Goal: Browse casually

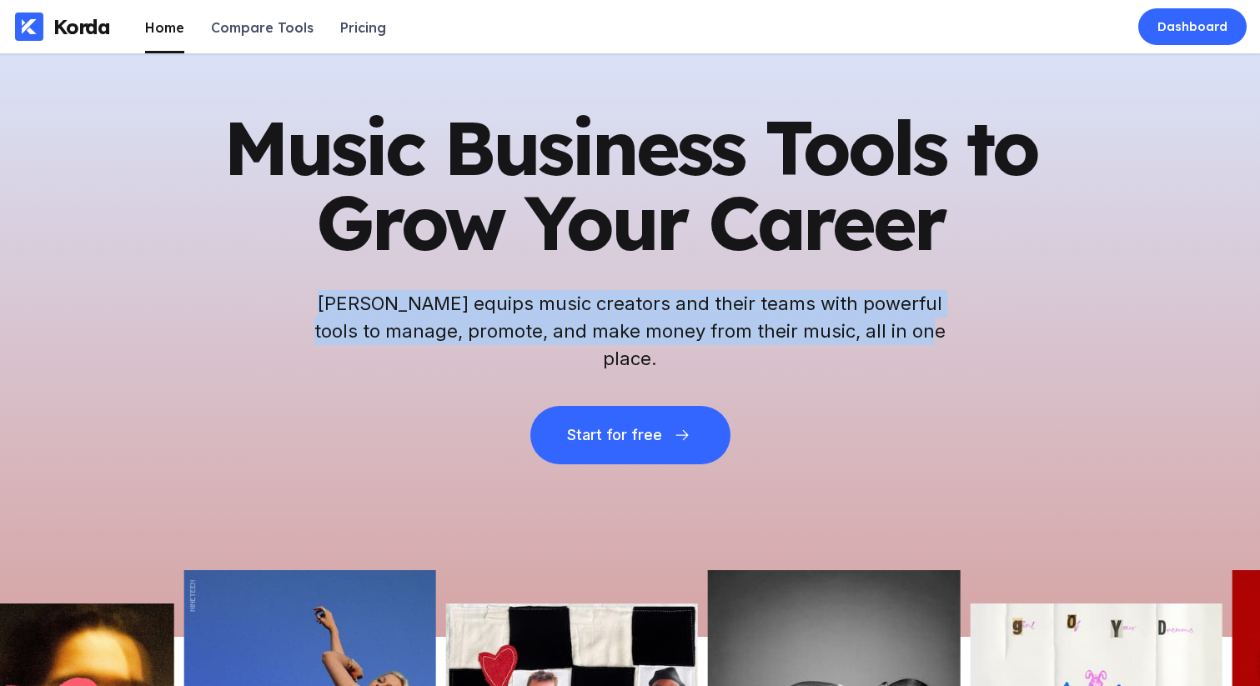
drag, startPoint x: 331, startPoint y: 308, endPoint x: 1001, endPoint y: 338, distance: 670.4
click at [1001, 338] on div "Music Business Tools to Grow Your Career Korda equips music creators and their …" at bounding box center [630, 287] width 817 height 354
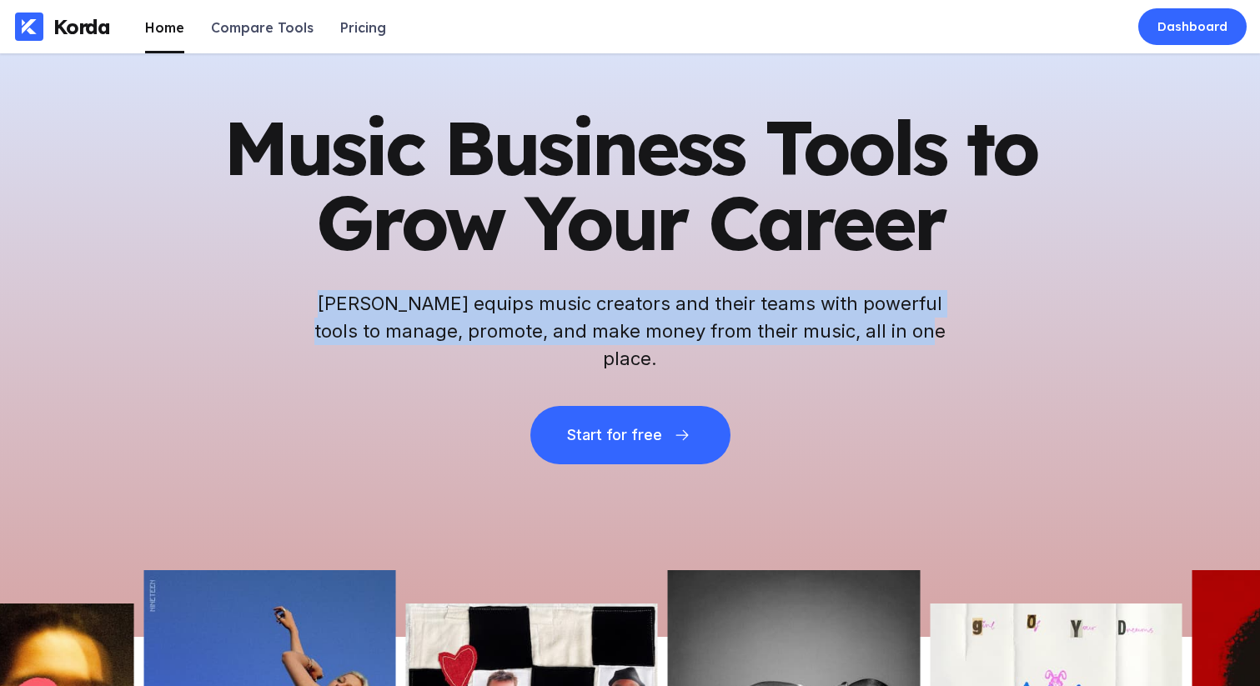
copy h2 "[PERSON_NAME] equips music creators and their teams with powerful tools to mana…"
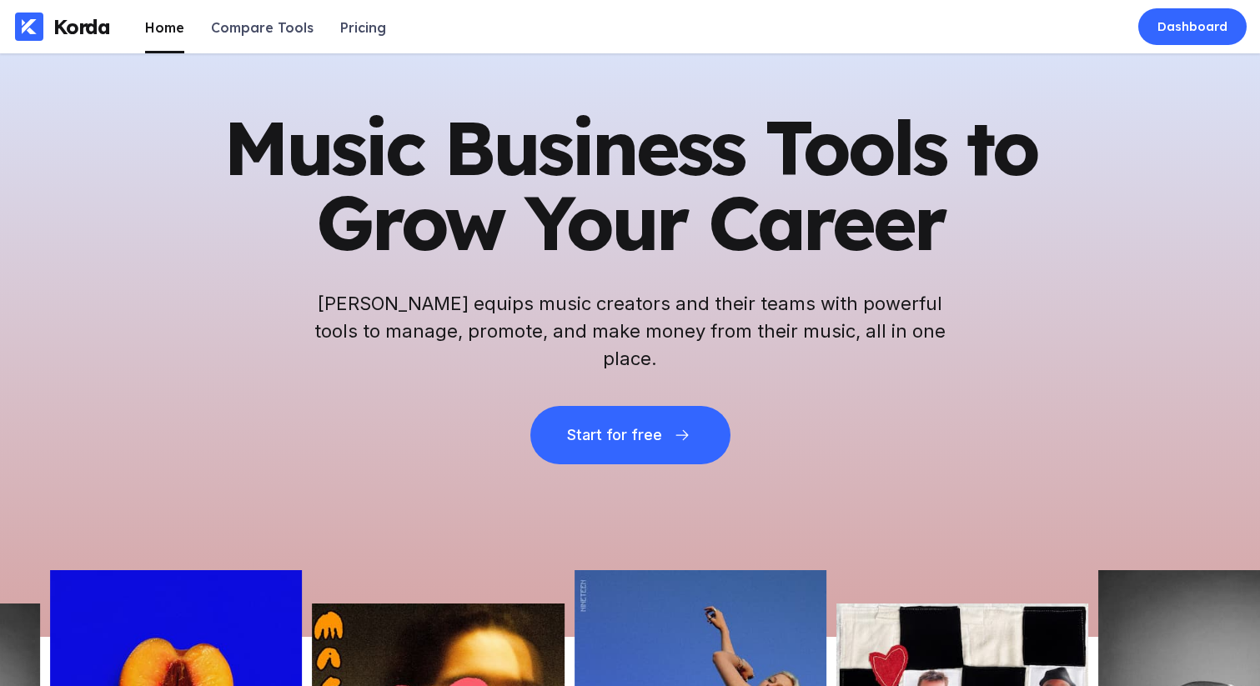
click at [439, 313] on h2 "[PERSON_NAME] equips music creators and their teams with powerful tools to mana…" at bounding box center [631, 331] width 634 height 83
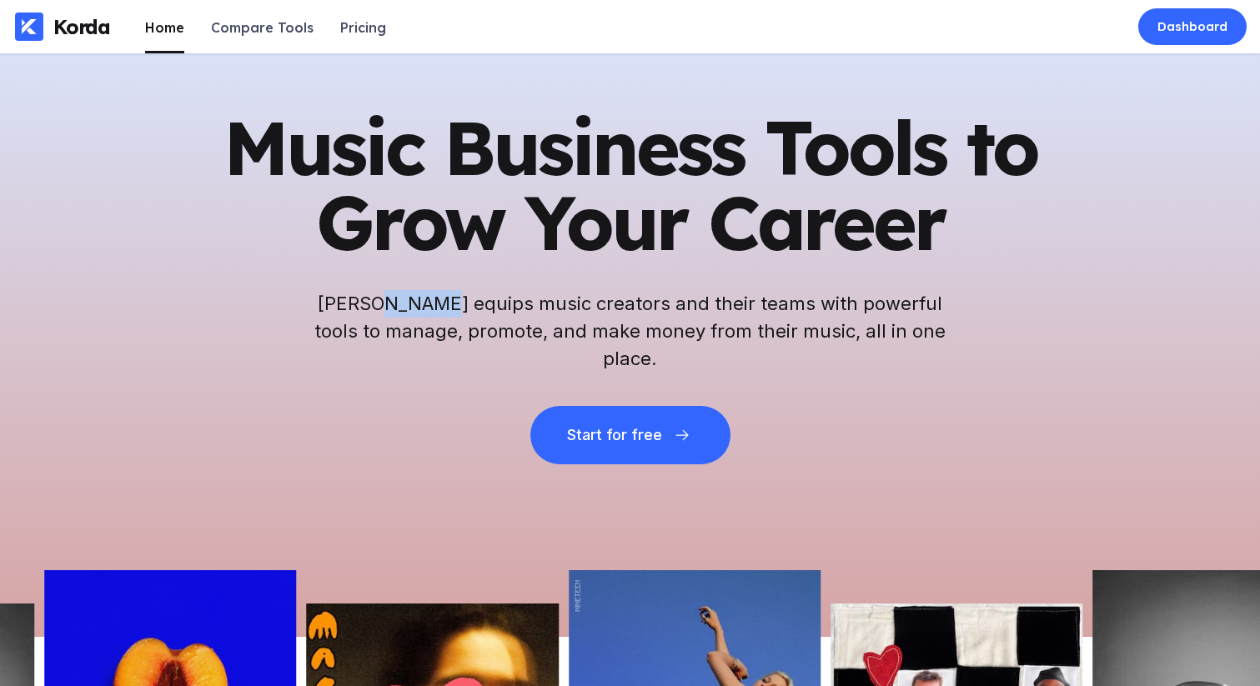
click at [439, 314] on h2 "[PERSON_NAME] equips music creators and their teams with powerful tools to mana…" at bounding box center [631, 331] width 634 height 83
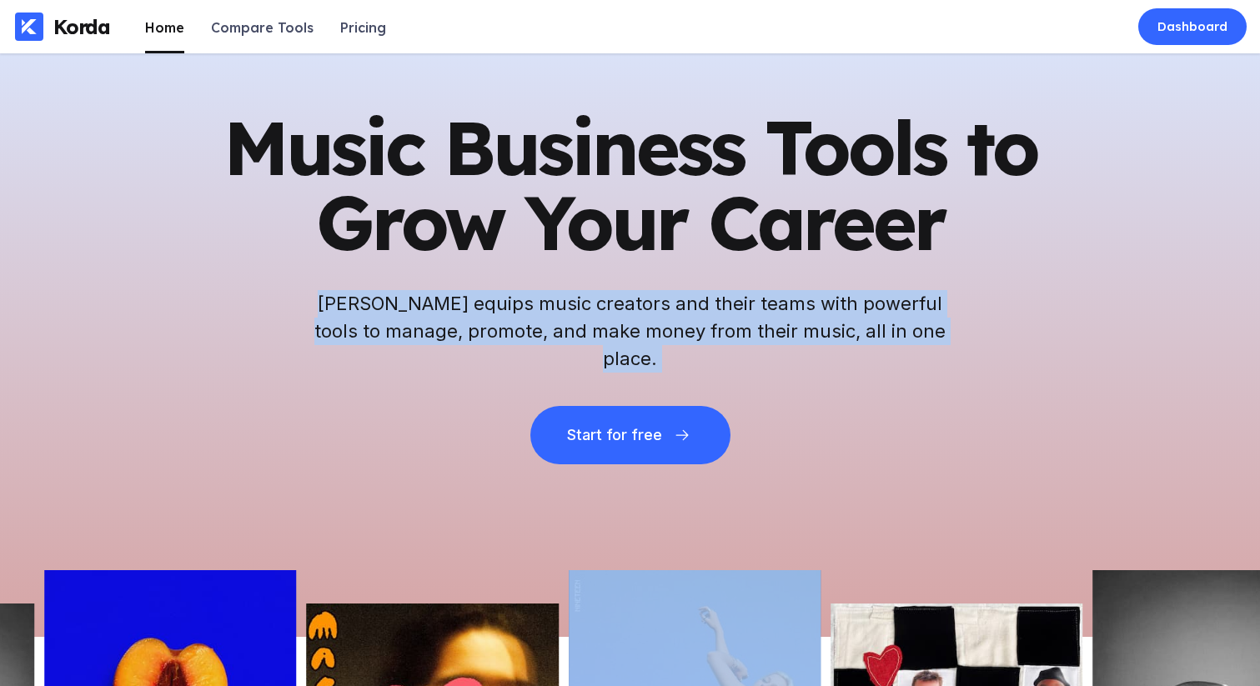
click at [439, 314] on h2 "[PERSON_NAME] equips music creators and their teams with powerful tools to mana…" at bounding box center [631, 331] width 634 height 83
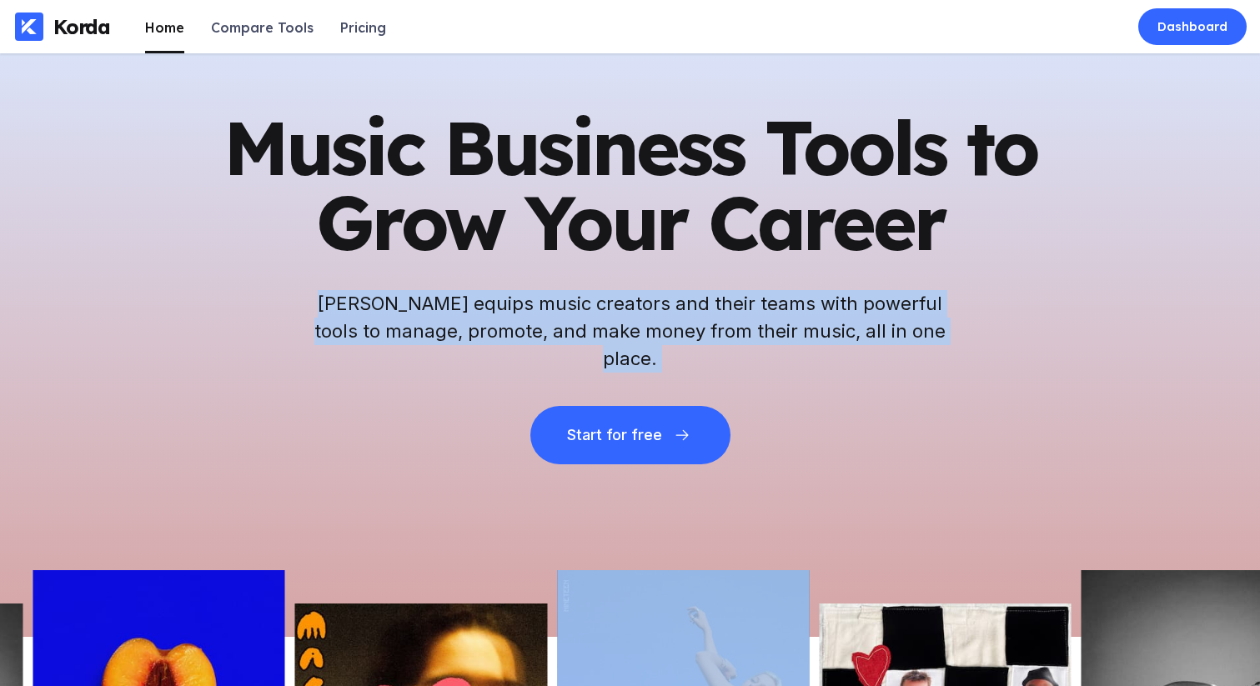
click at [429, 326] on h2 "[PERSON_NAME] equips music creators and their teams with powerful tools to mana…" at bounding box center [631, 331] width 634 height 83
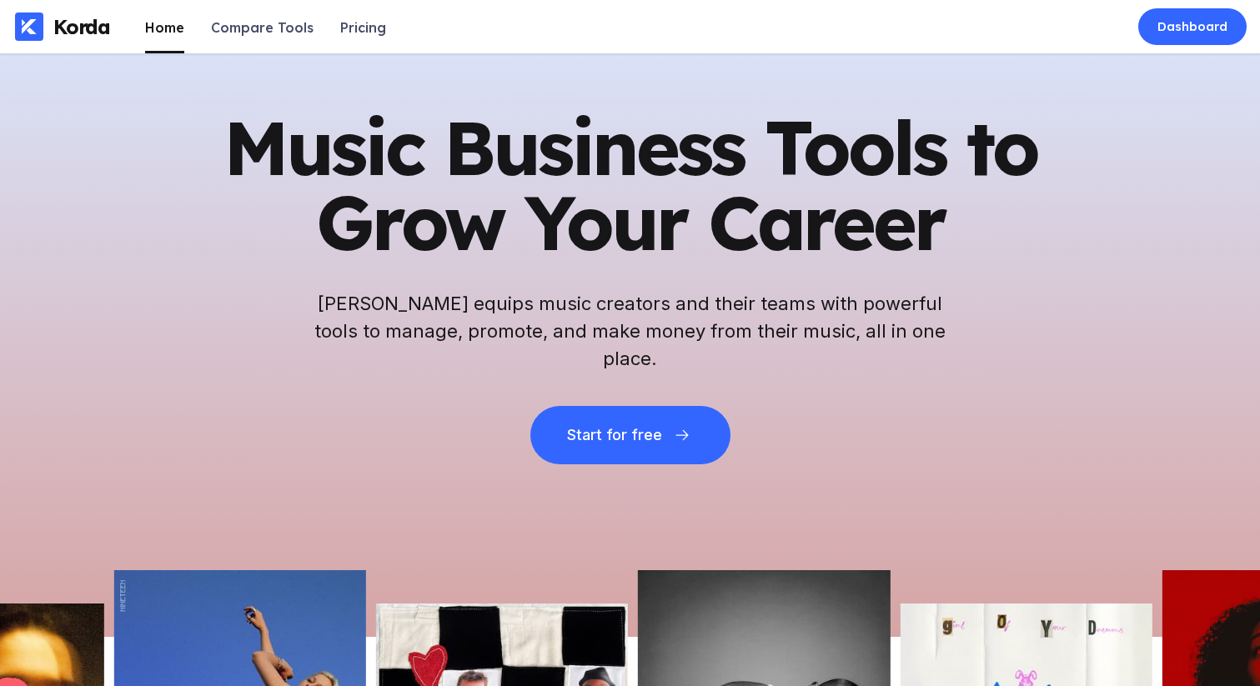
click at [663, 173] on h1 "Music Business Tools to Grow Your Career" at bounding box center [630, 185] width 817 height 150
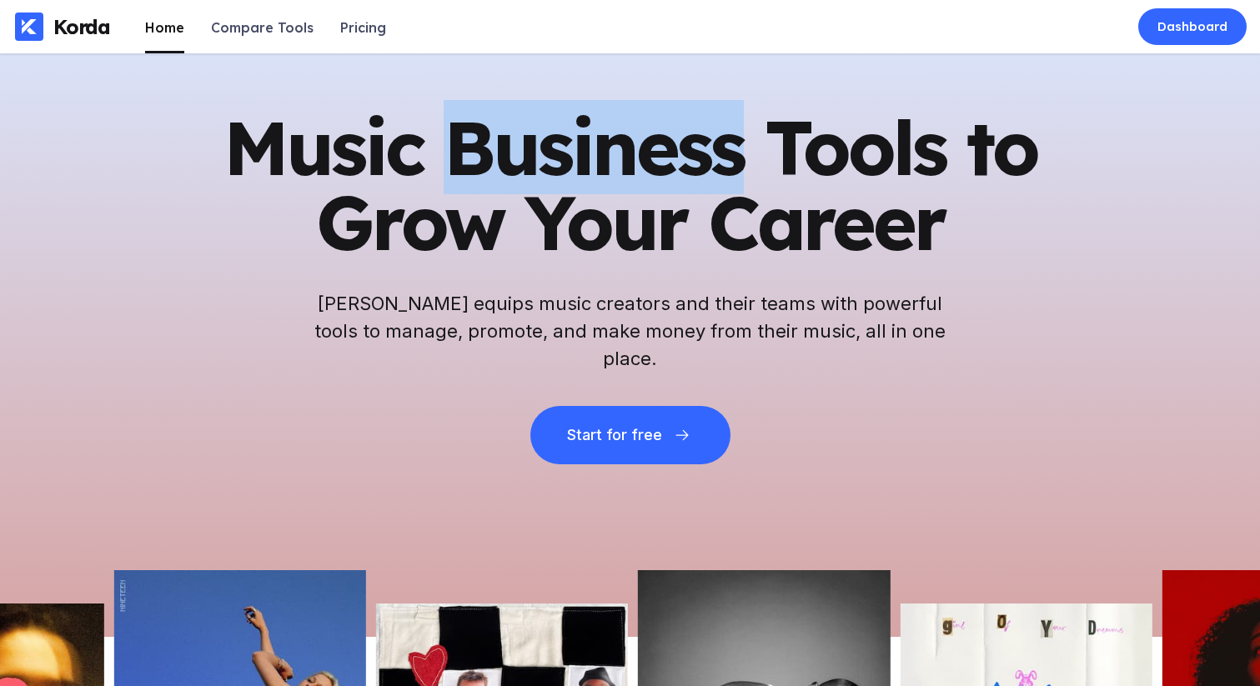
click at [663, 173] on h1 "Music Business Tools to Grow Your Career" at bounding box center [630, 185] width 817 height 150
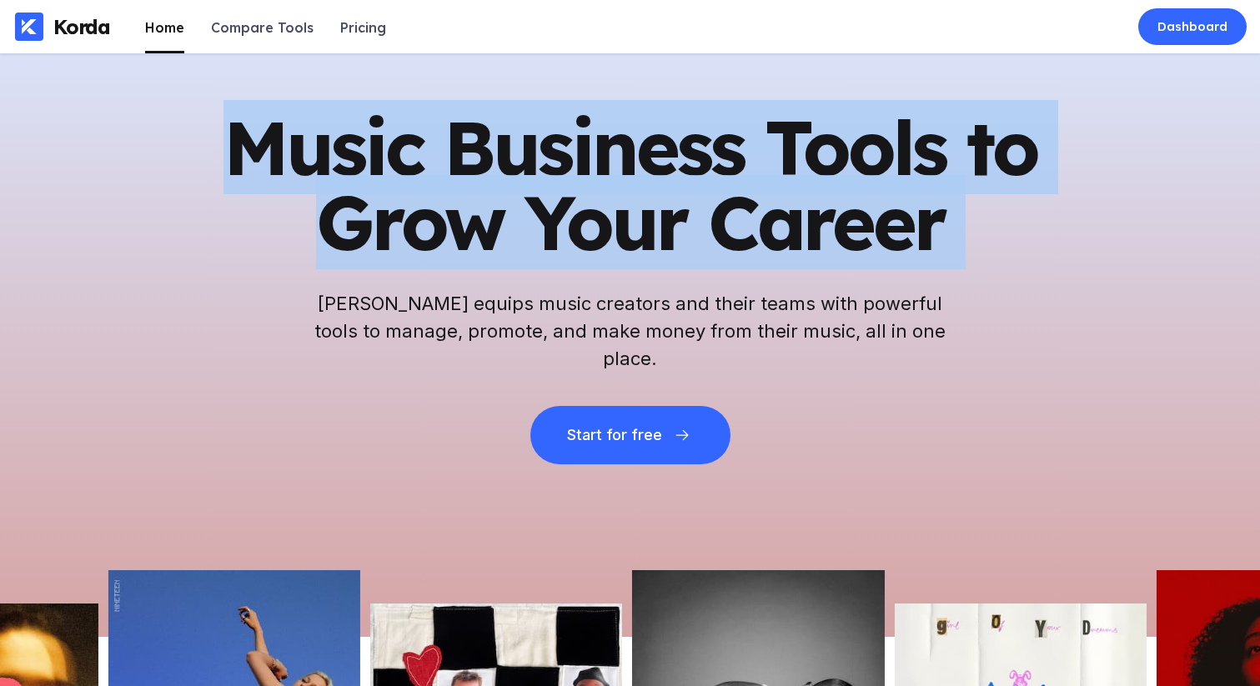
drag, startPoint x: 663, startPoint y: 173, endPoint x: 746, endPoint y: 223, distance: 96.1
click at [667, 176] on h1 "Music Business Tools to Grow Your Career" at bounding box center [630, 185] width 817 height 150
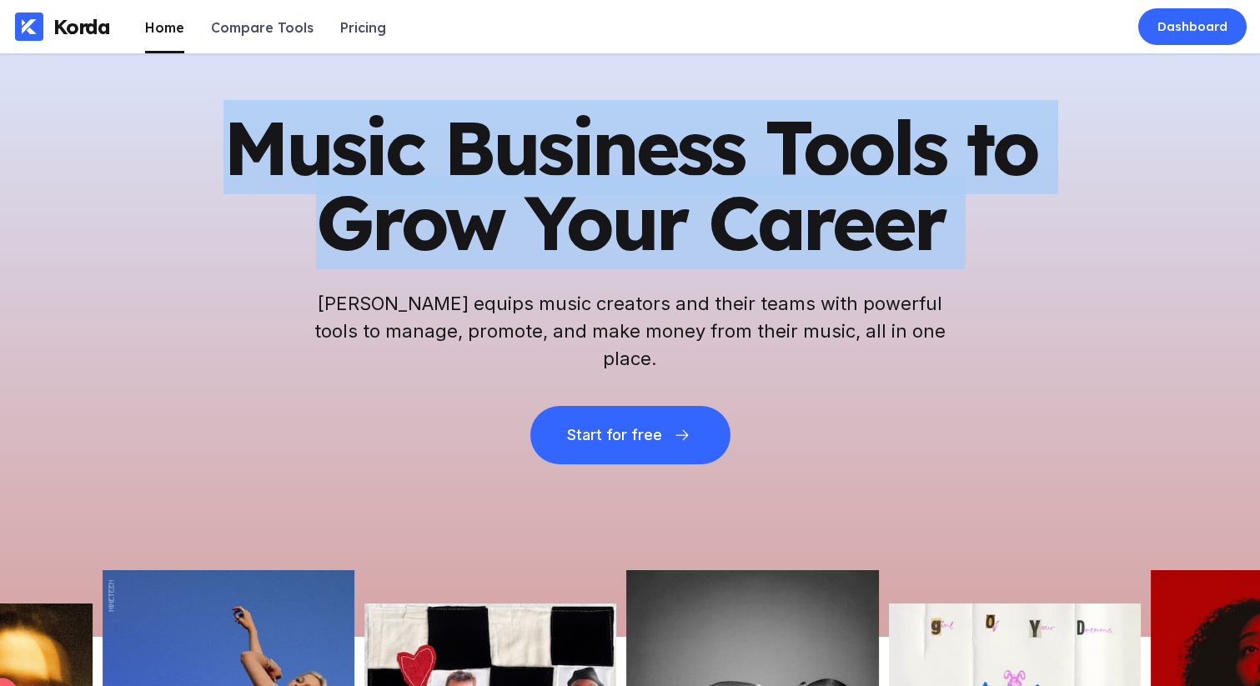
drag, startPoint x: 756, startPoint y: 224, endPoint x: 915, endPoint y: 84, distance: 212.1
click at [756, 224] on h1 "Music Business Tools to Grow Your Career" at bounding box center [630, 185] width 817 height 150
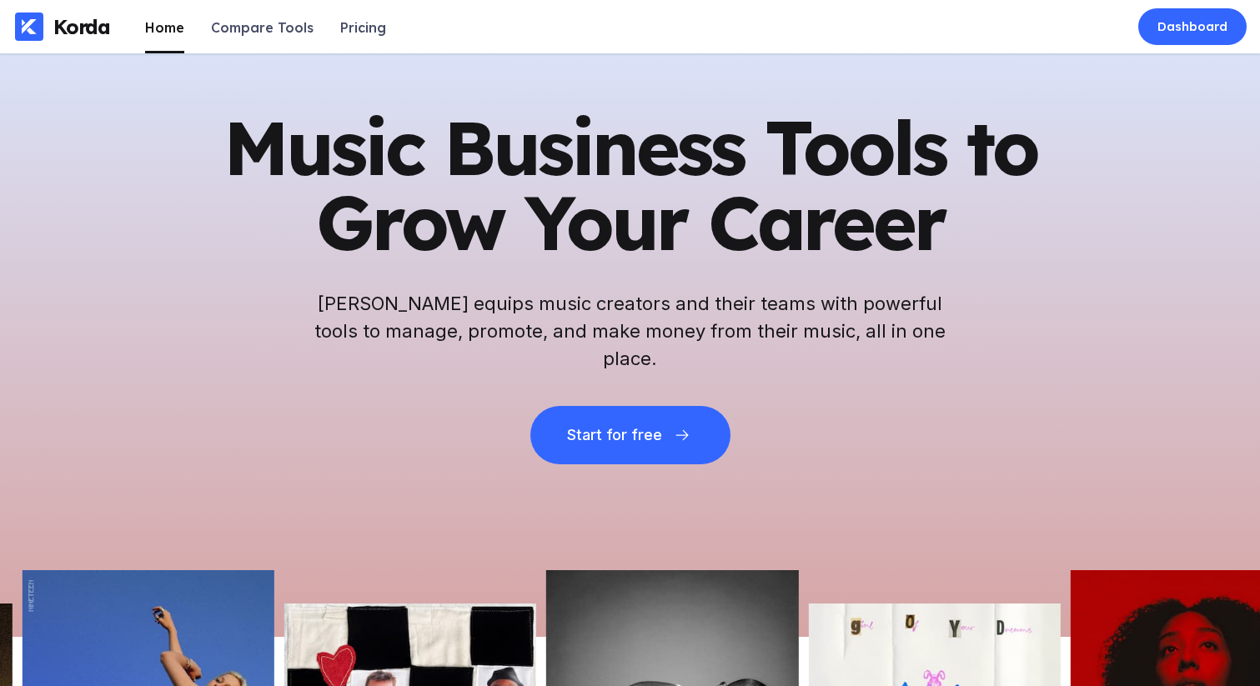
click at [590, 205] on h1 "Music Business Tools to Grow Your Career" at bounding box center [630, 185] width 817 height 150
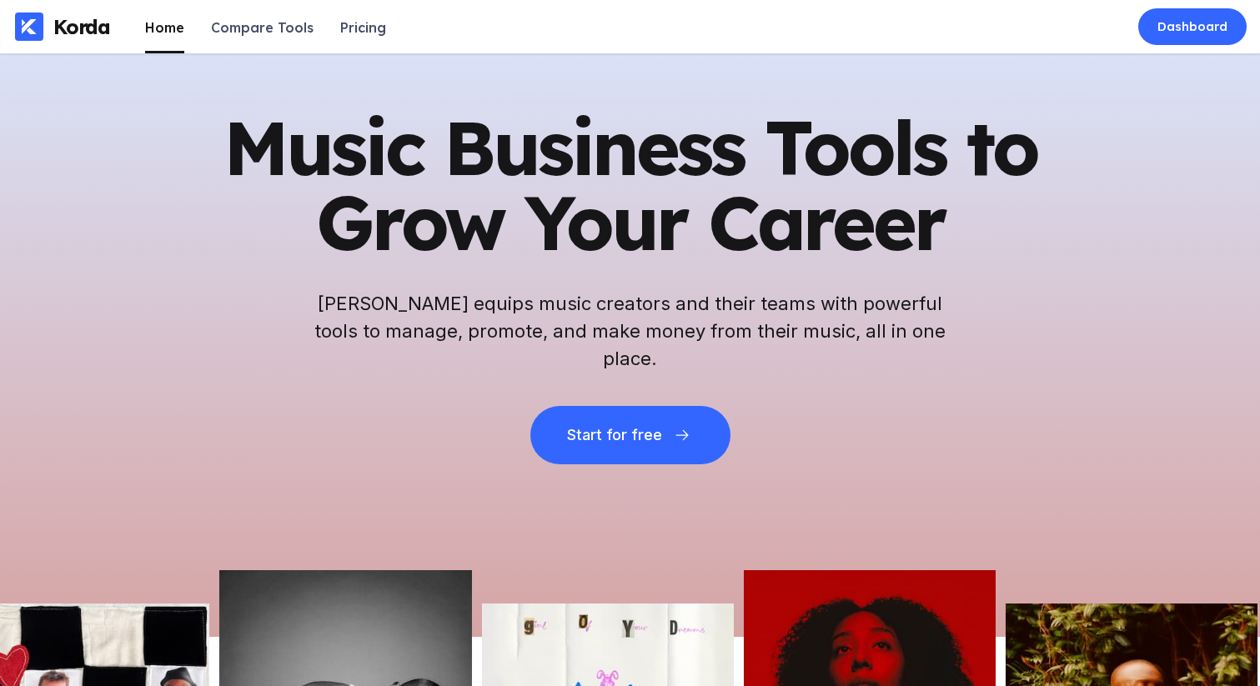
click at [835, 215] on h1 "Music Business Tools to Grow Your Career" at bounding box center [630, 185] width 817 height 150
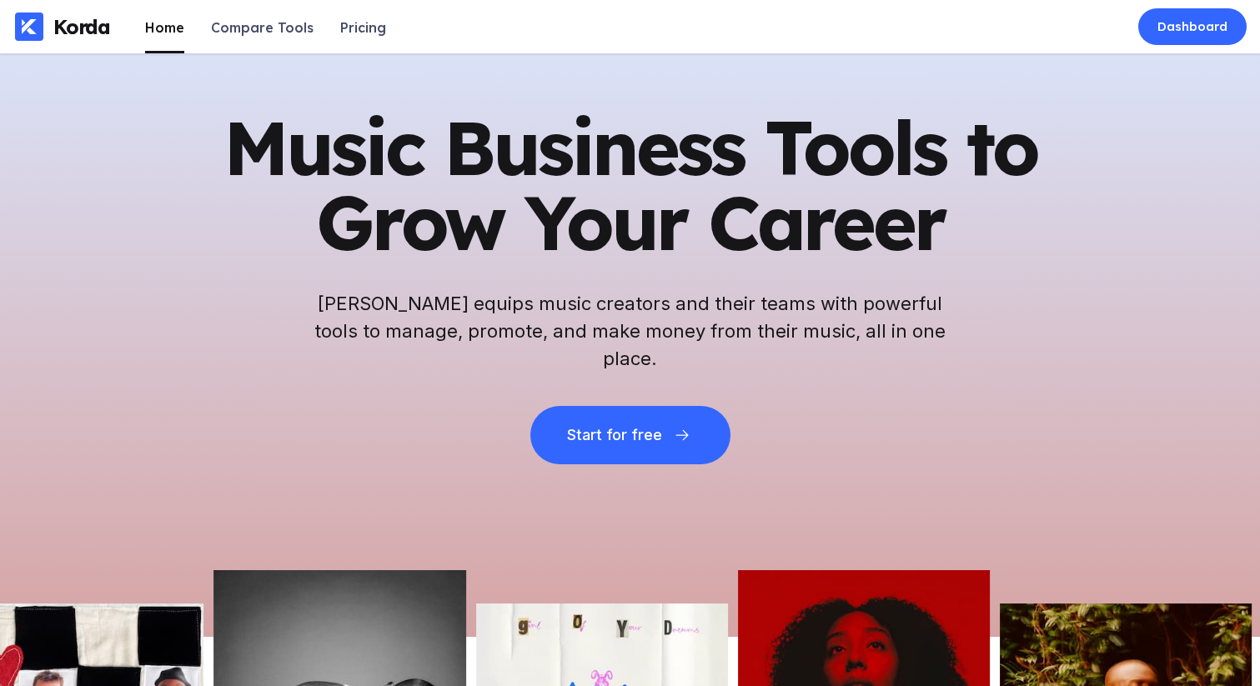
click at [872, 175] on h1 "Music Business Tools to Grow Your Career" at bounding box center [630, 185] width 817 height 150
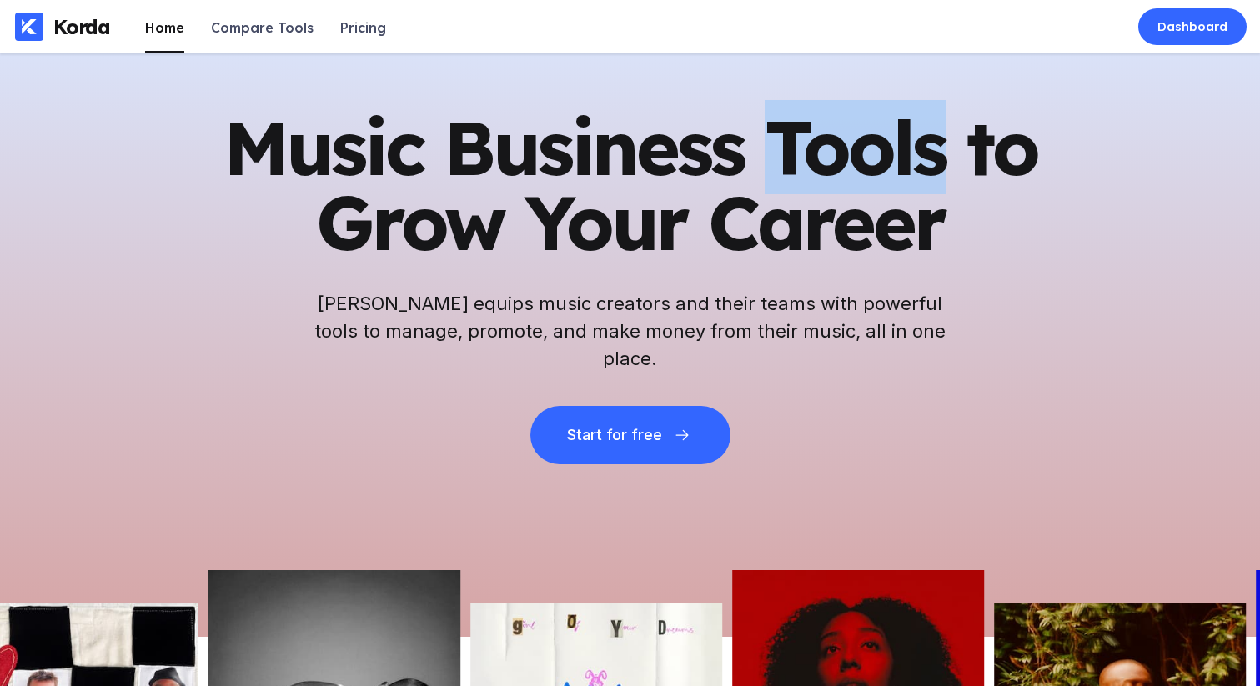
click at [872, 175] on h1 "Music Business Tools to Grow Your Career" at bounding box center [630, 185] width 817 height 150
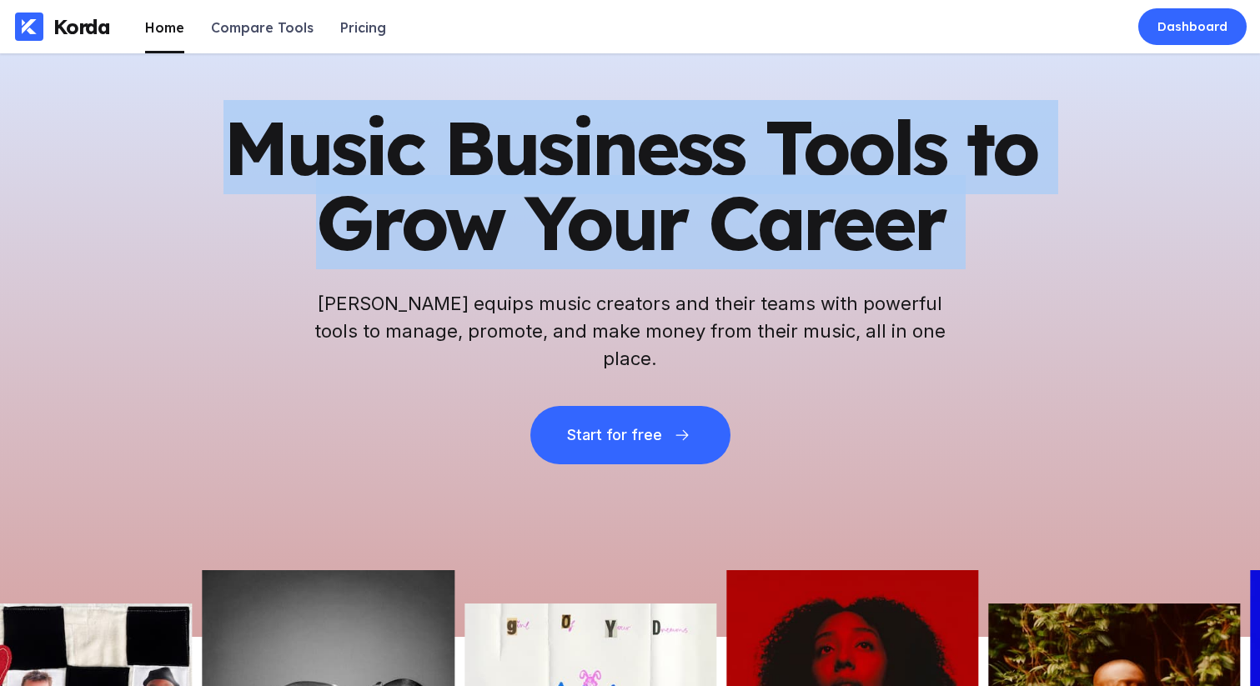
drag, startPoint x: 872, startPoint y: 175, endPoint x: 912, endPoint y: 223, distance: 61.6
click at [872, 175] on h1 "Music Business Tools to Grow Your Career" at bounding box center [630, 185] width 817 height 150
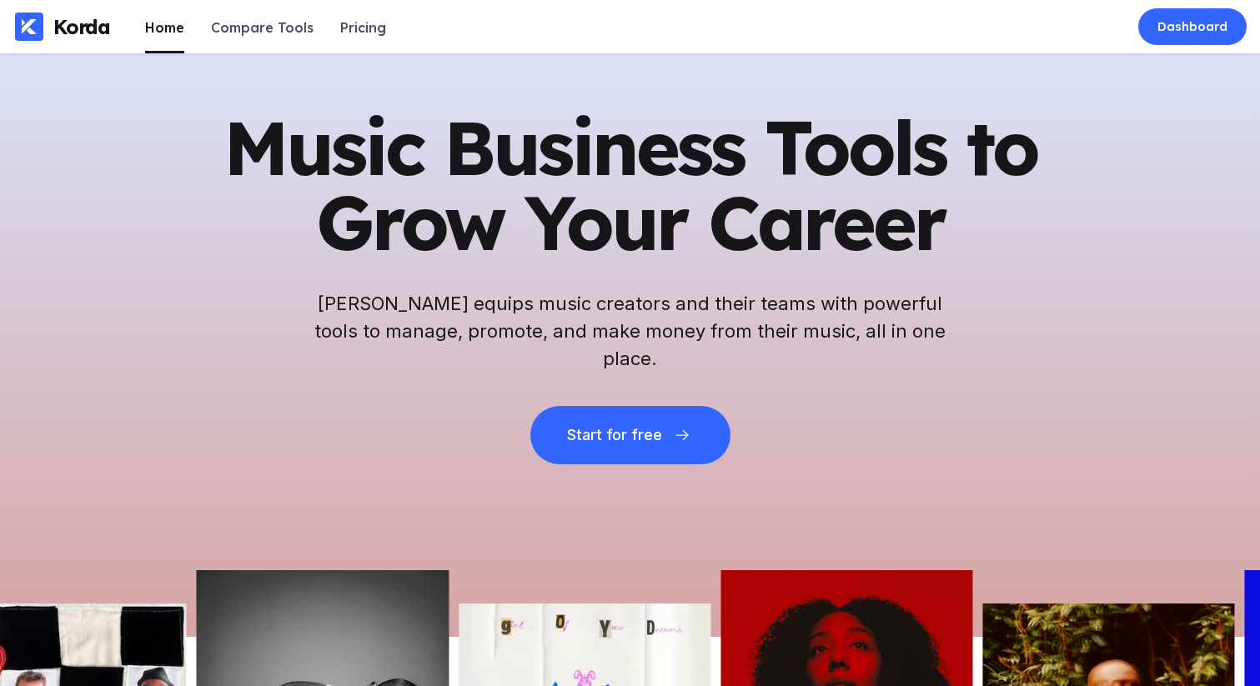
click at [912, 223] on h1 "Music Business Tools to Grow Your Career" at bounding box center [630, 185] width 817 height 150
